Goal: Information Seeking & Learning: Learn about a topic

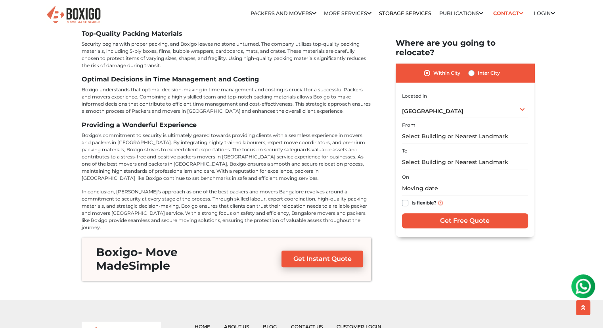
scroll to position [3464, 0]
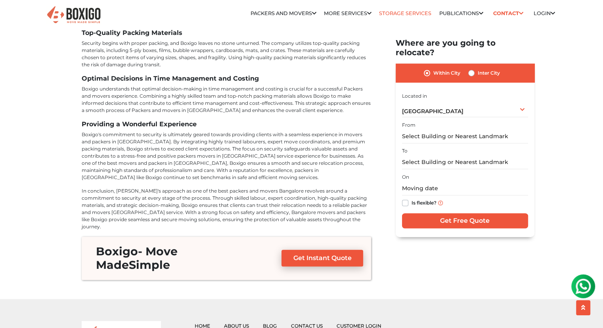
click at [407, 14] on link "Storage Services" at bounding box center [405, 13] width 52 height 6
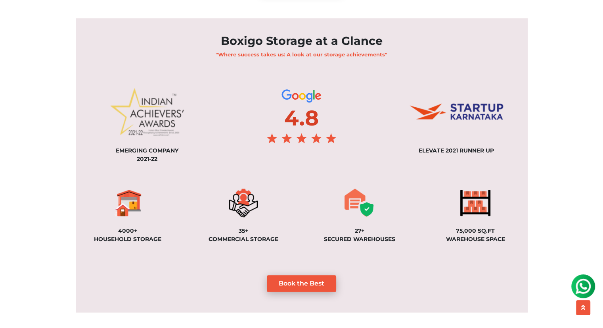
scroll to position [529, 0]
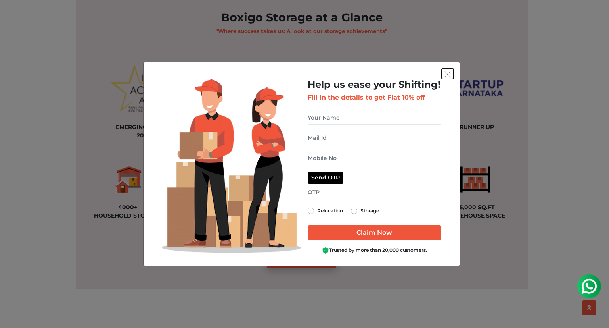
click at [445, 75] on img "get free quote dialog" at bounding box center [447, 74] width 7 height 7
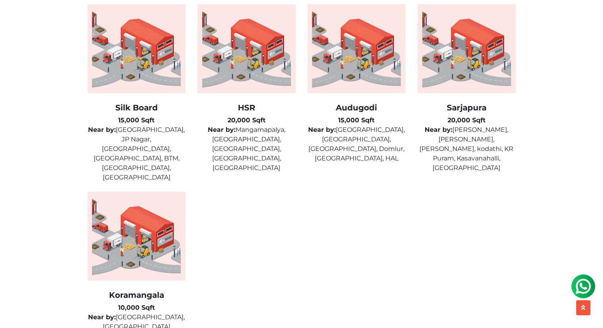
scroll to position [1989, 0]
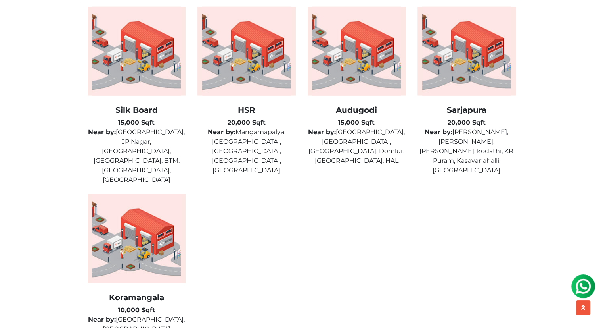
click at [478, 53] on img at bounding box center [467, 51] width 98 height 89
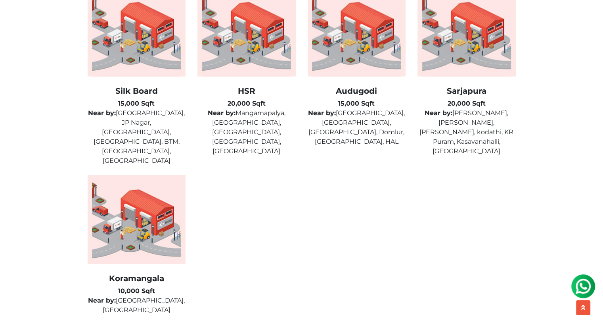
scroll to position [2007, 0]
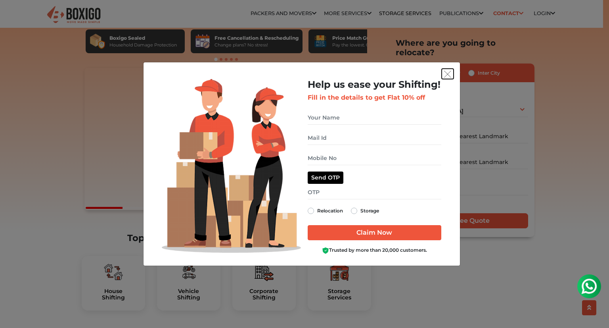
click at [450, 73] on img "get free quote dialog" at bounding box center [447, 74] width 7 height 7
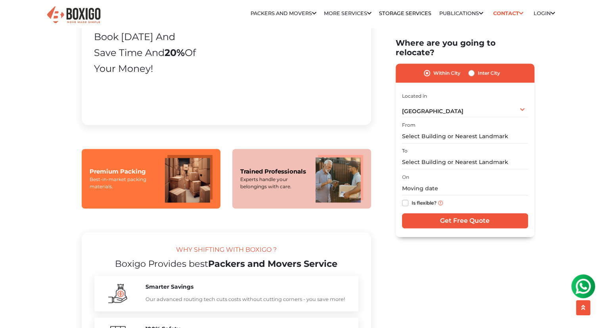
scroll to position [528, 0]
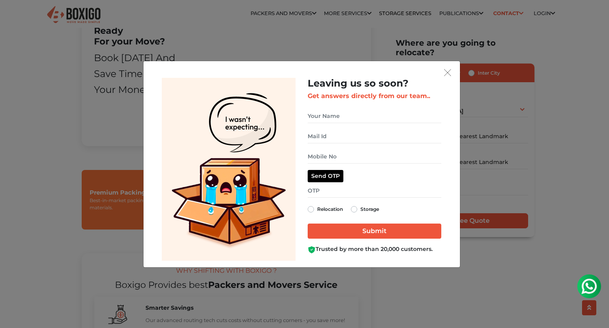
click at [398, 12] on div "Leaving us so soon? Get answers directly from our team.. Relocation Storage" at bounding box center [304, 164] width 609 height 328
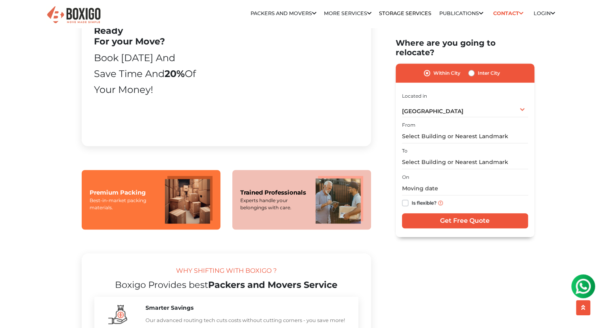
click at [417, 18] on ul "Relocation Storage Space Packers and Movers Packers and Movers in bangalore Pac…" at bounding box center [345, 14] width 420 height 16
click at [412, 13] on link "Storage Services" at bounding box center [405, 13] width 52 height 6
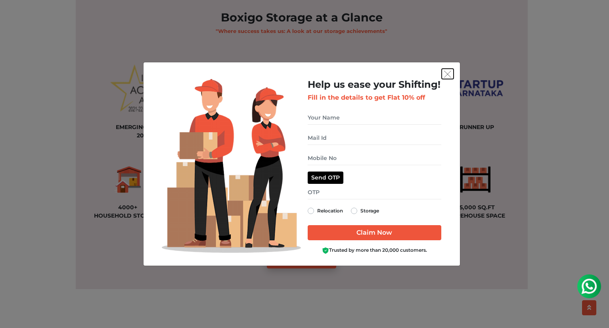
click at [452, 73] on button "get free quote dialog" at bounding box center [448, 74] width 12 height 10
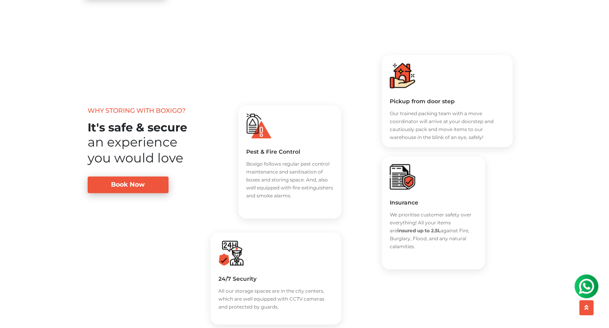
scroll to position [1100, 0]
